Goal: Information Seeking & Learning: Learn about a topic

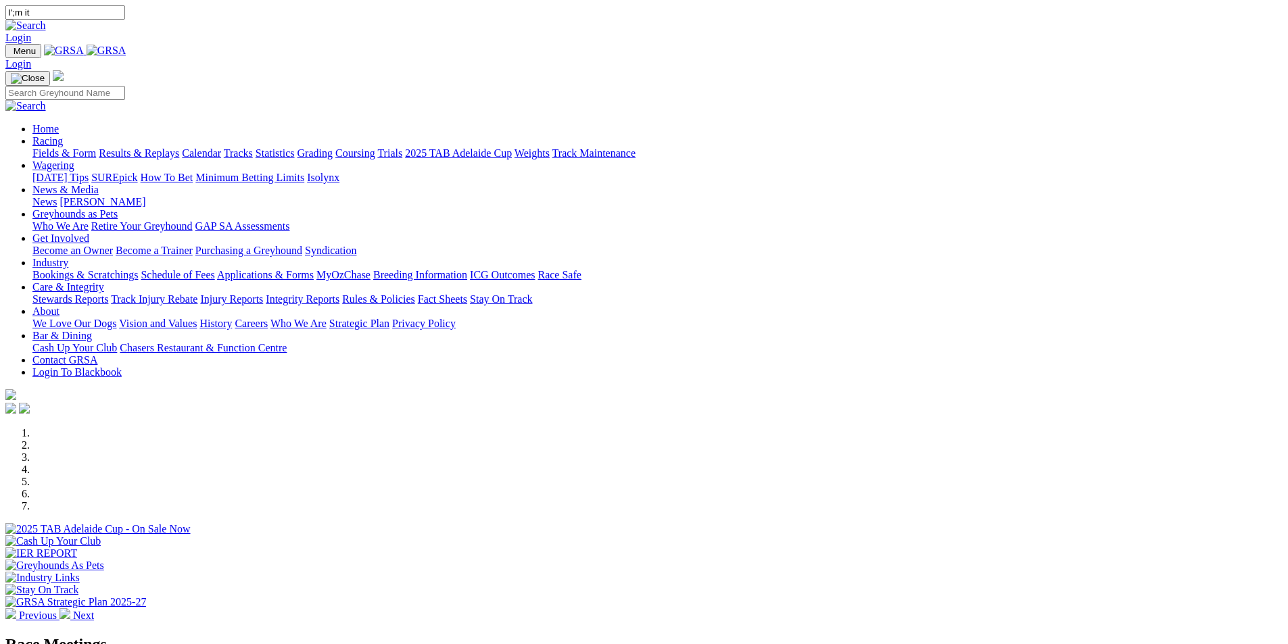
type input "I';m it"
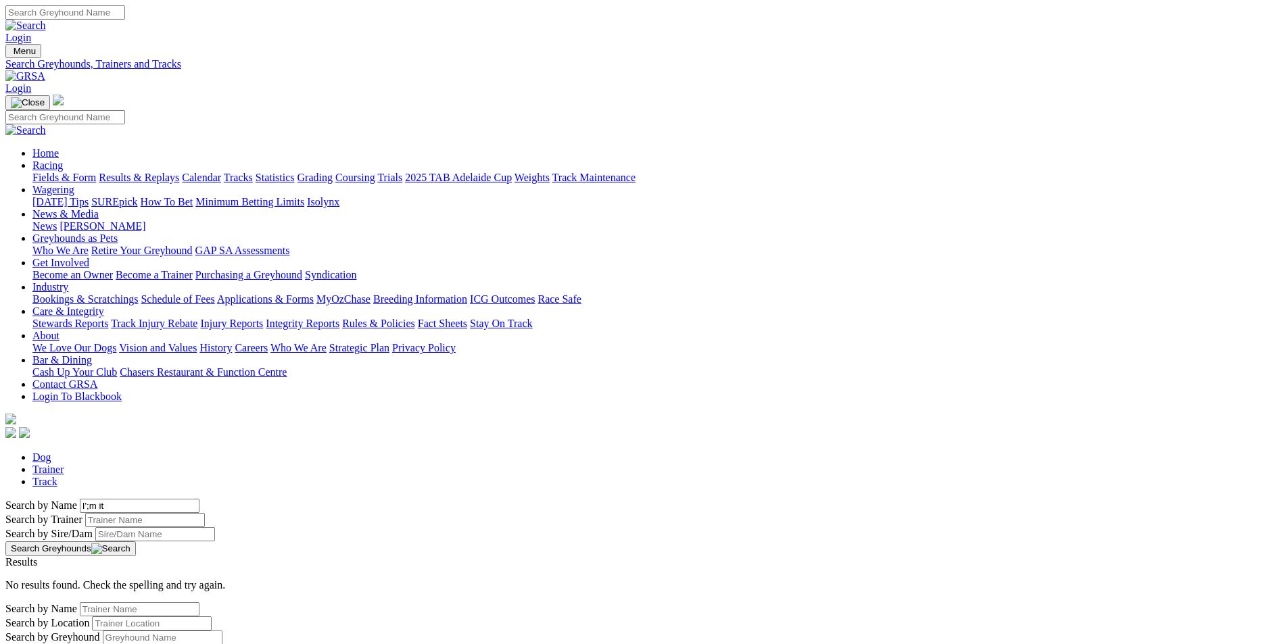
click at [200, 499] on input "I';m it" at bounding box center [140, 506] width 120 height 14
type input "I'm it"
click at [136, 542] on button "Search Greyhounds" at bounding box center [70, 549] width 131 height 15
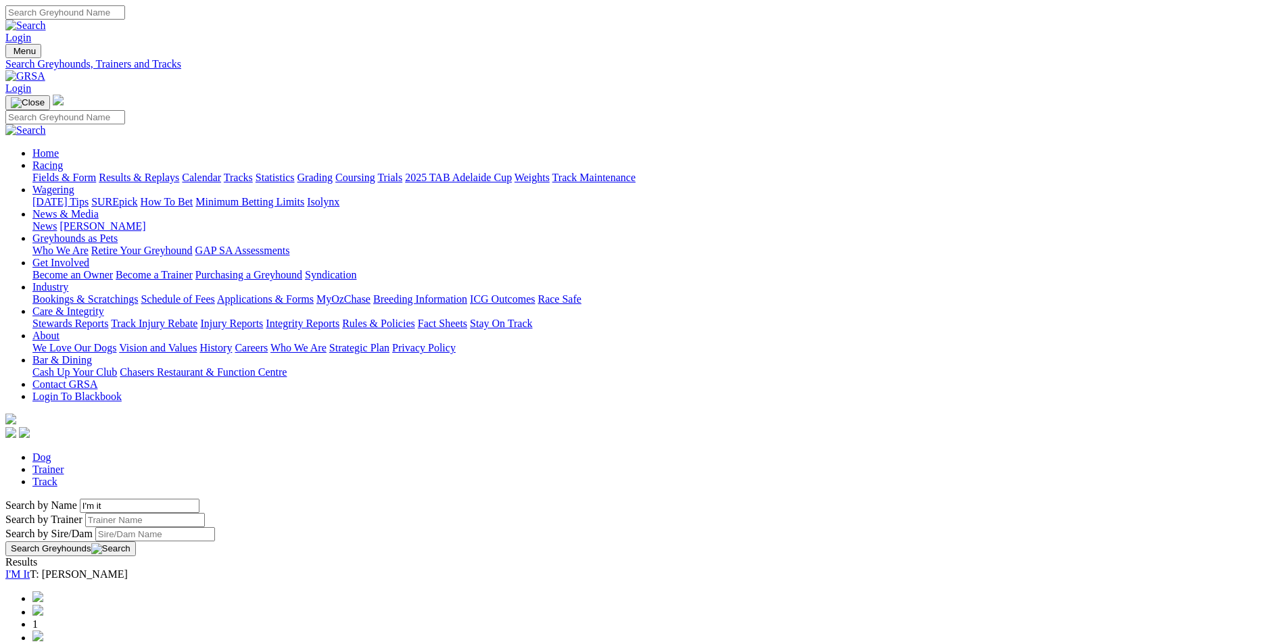
click at [30, 569] on link "I'M It" at bounding box center [17, 574] width 24 height 11
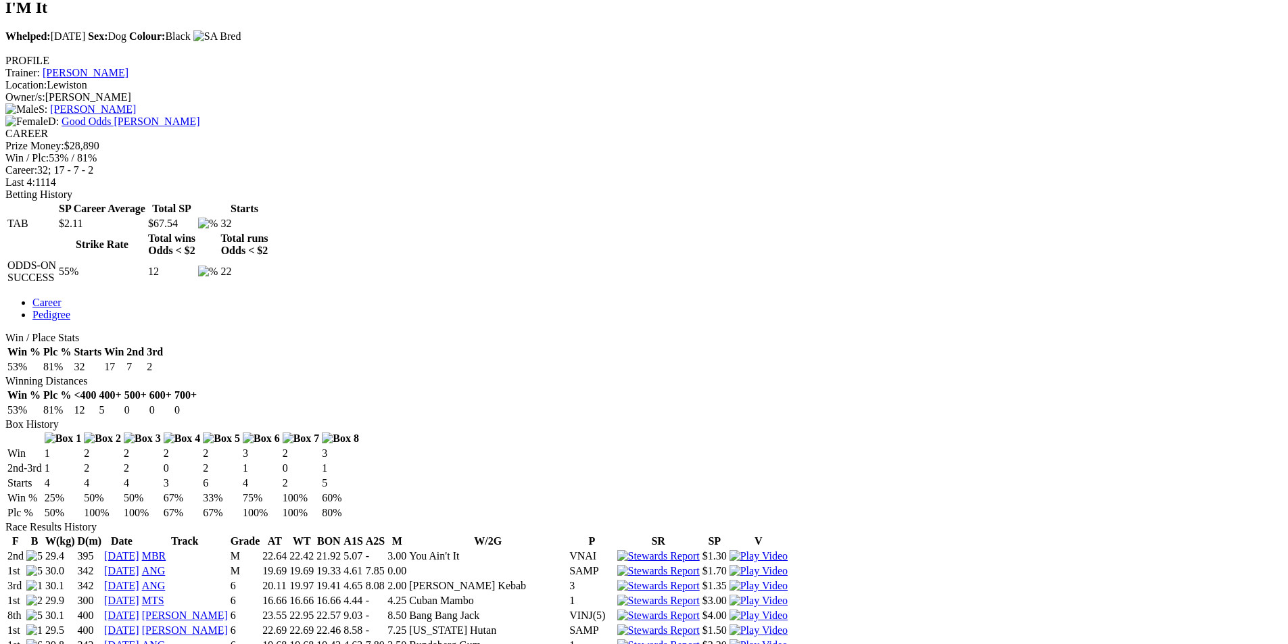
scroll to position [471, 0]
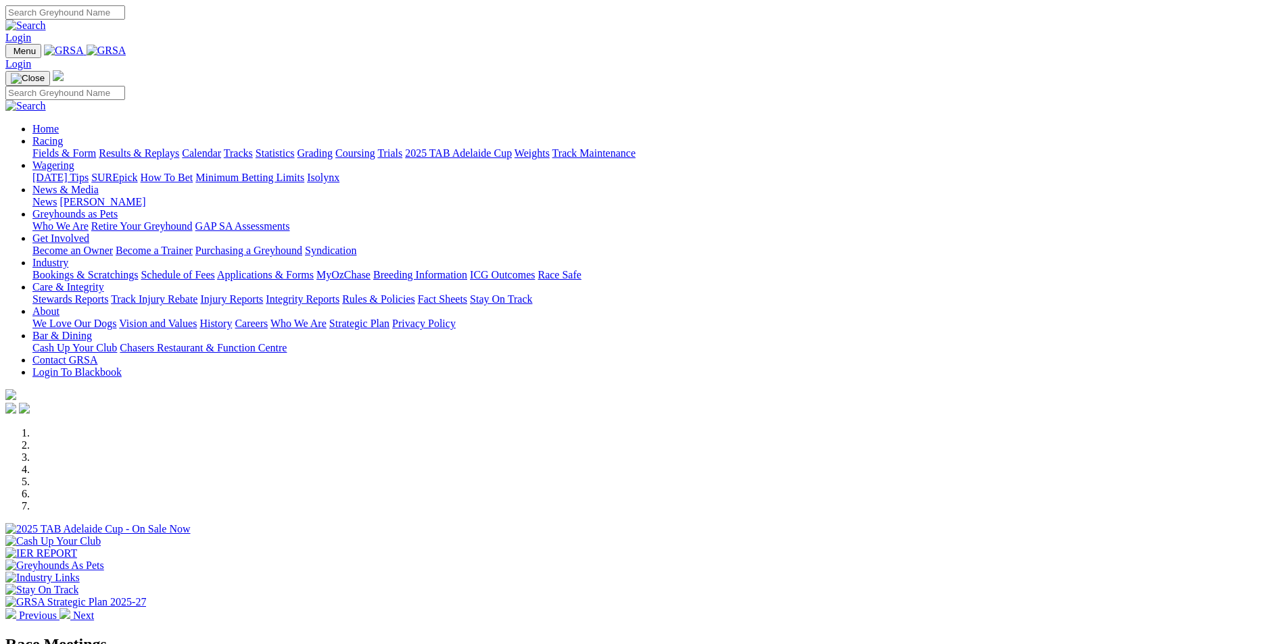
click at [125, 14] on input "Search" at bounding box center [65, 12] width 120 height 14
type input "I'm it"
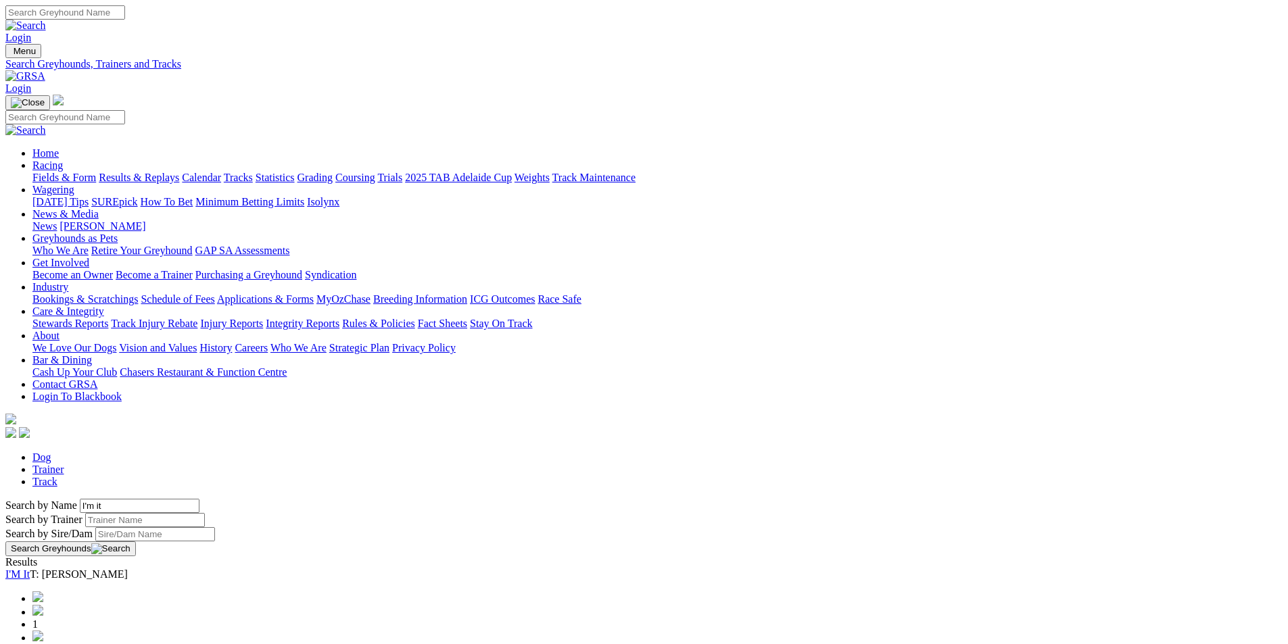
click at [136, 542] on button "Search Greyhounds" at bounding box center [70, 549] width 131 height 15
click at [30, 569] on link "I'M It" at bounding box center [17, 574] width 24 height 11
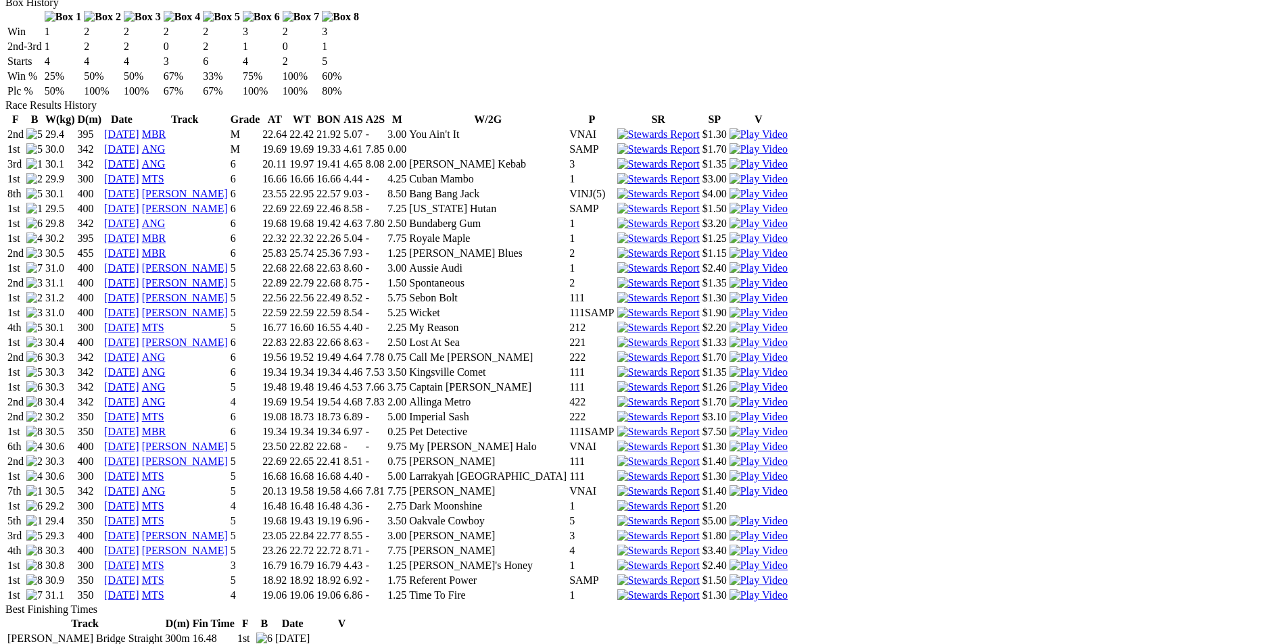
scroll to position [885, 0]
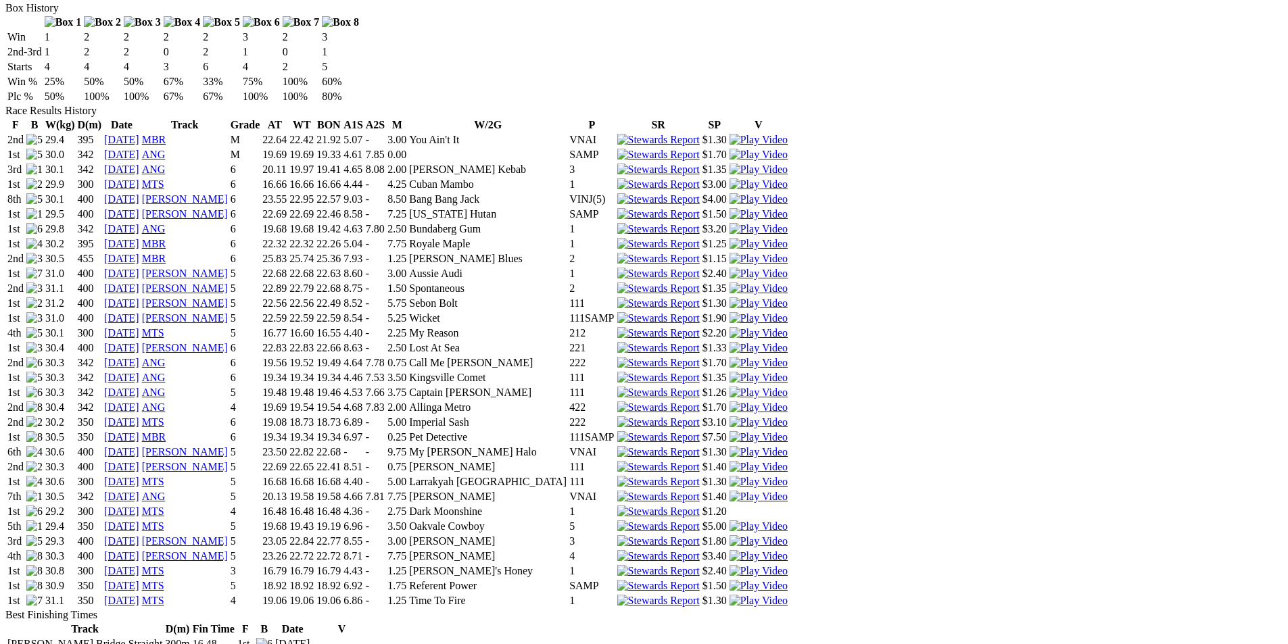
click at [788, 595] on img at bounding box center [759, 601] width 58 height 12
